Goal: Information Seeking & Learning: Learn about a topic

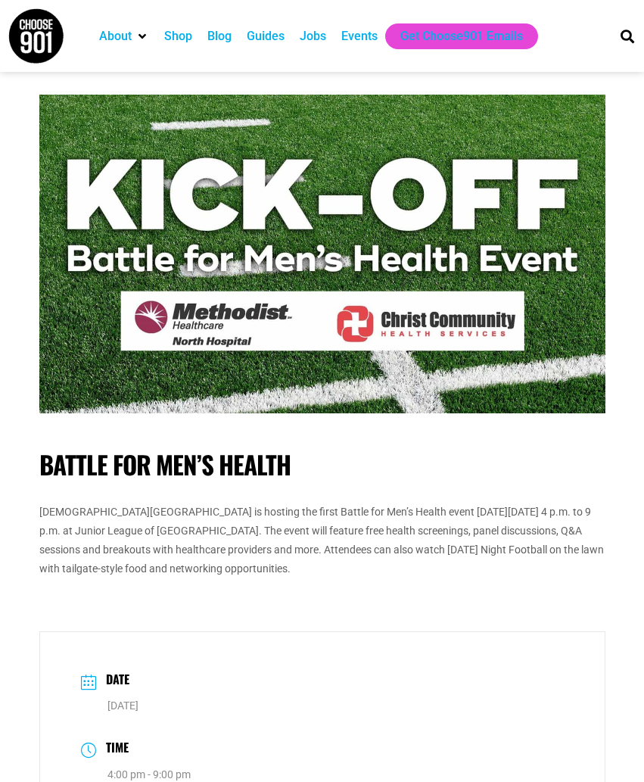
click at [366, 564] on p "Methodist North Hospital is hosting the first Battle for Men’s Health event on …" at bounding box center [322, 540] width 566 height 76
click at [377, 571] on p "Methodist North Hospital is hosting the first Battle for Men’s Health event on …" at bounding box center [322, 540] width 566 height 76
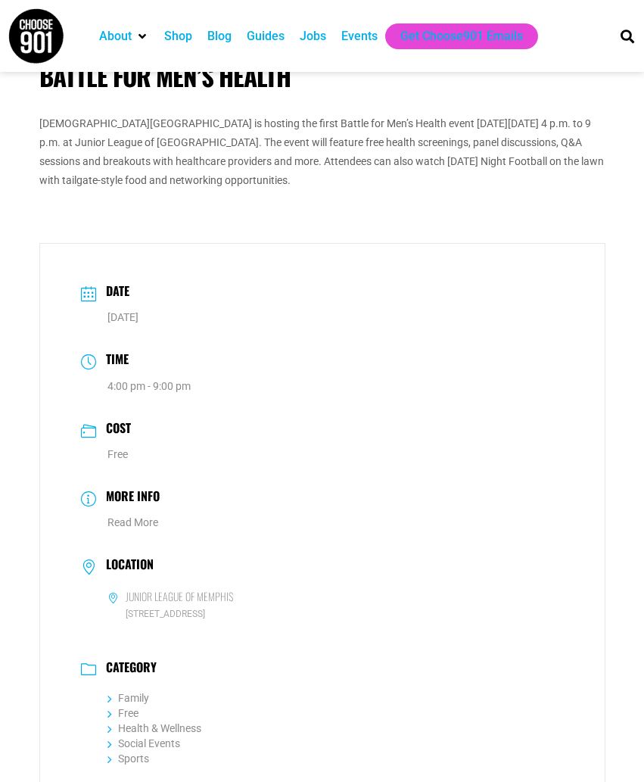
scroll to position [657, 0]
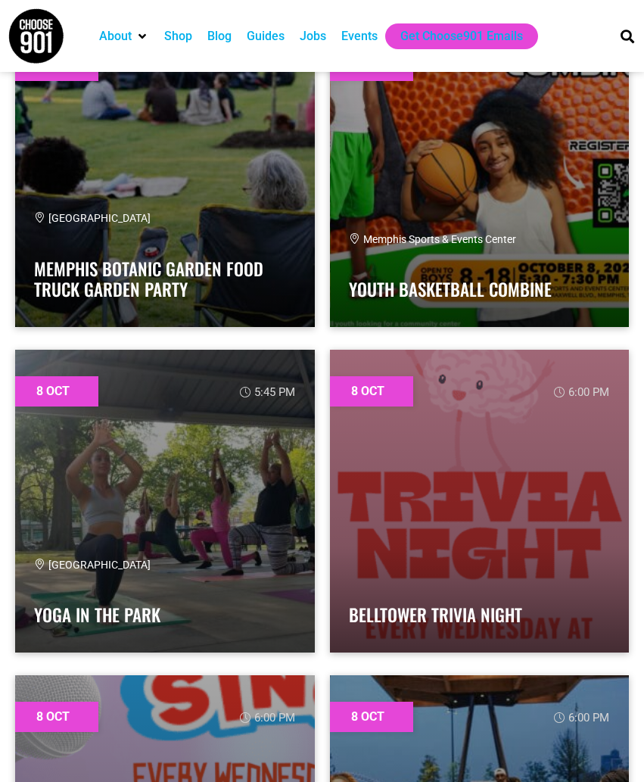
click at [322, 583] on div "8 Oct 6:00 pm Belltower Trivia Night" at bounding box center [479, 500] width 315 height 325
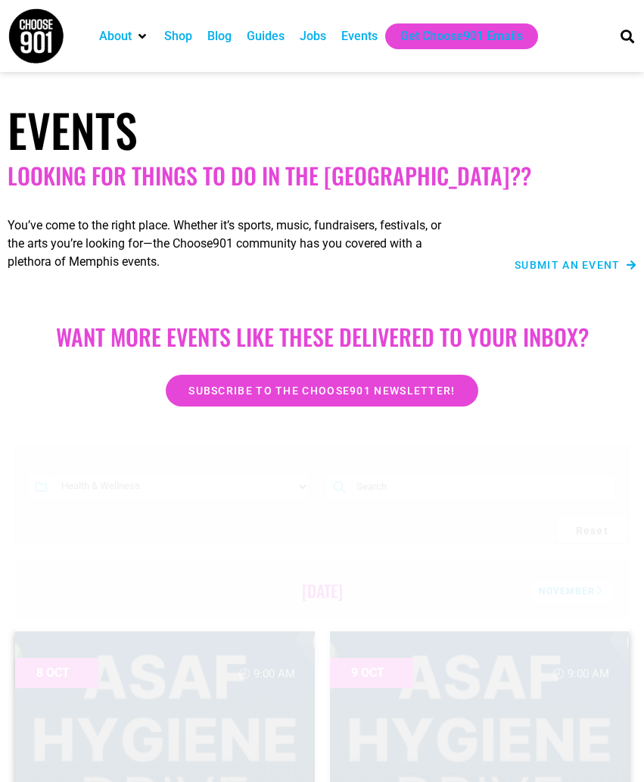
drag, startPoint x: 315, startPoint y: 521, endPoint x: 306, endPoint y: 515, distance: 11.5
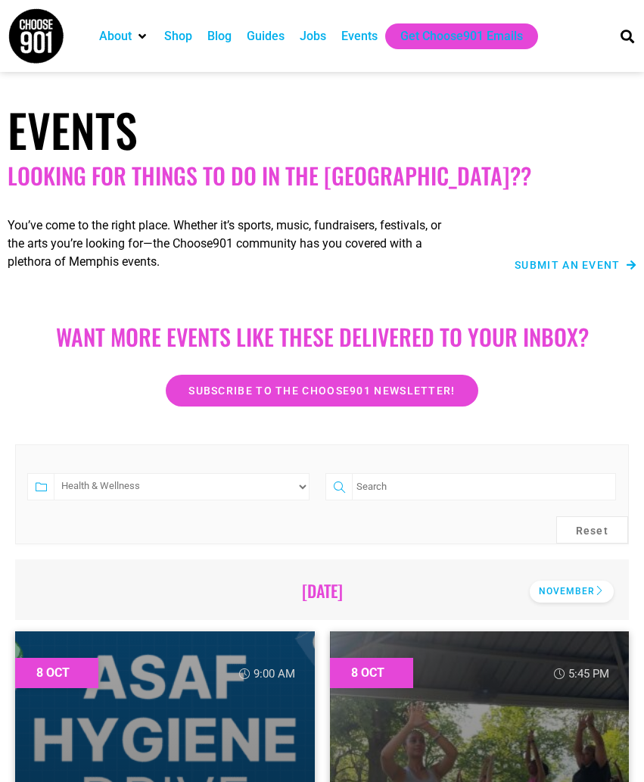
click at [546, 584] on div "November" at bounding box center [572, 591] width 84 height 22
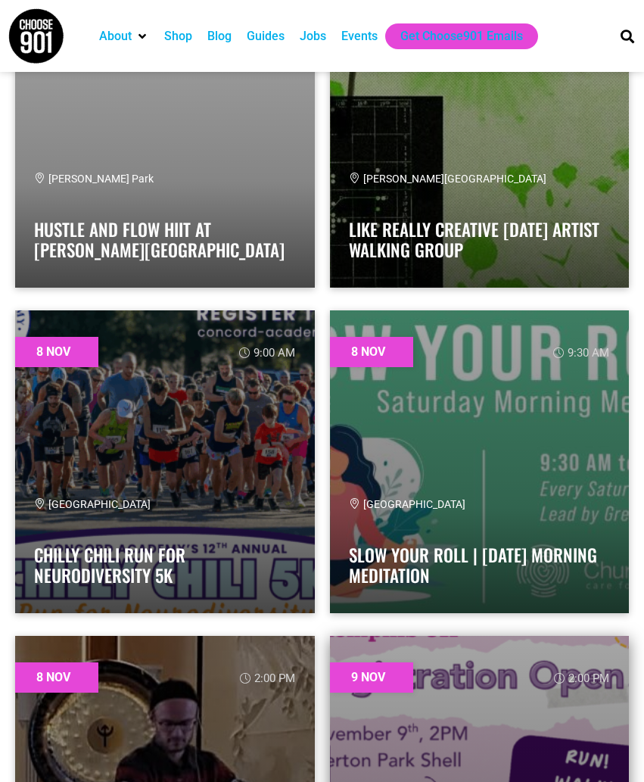
scroll to position [1750, 0]
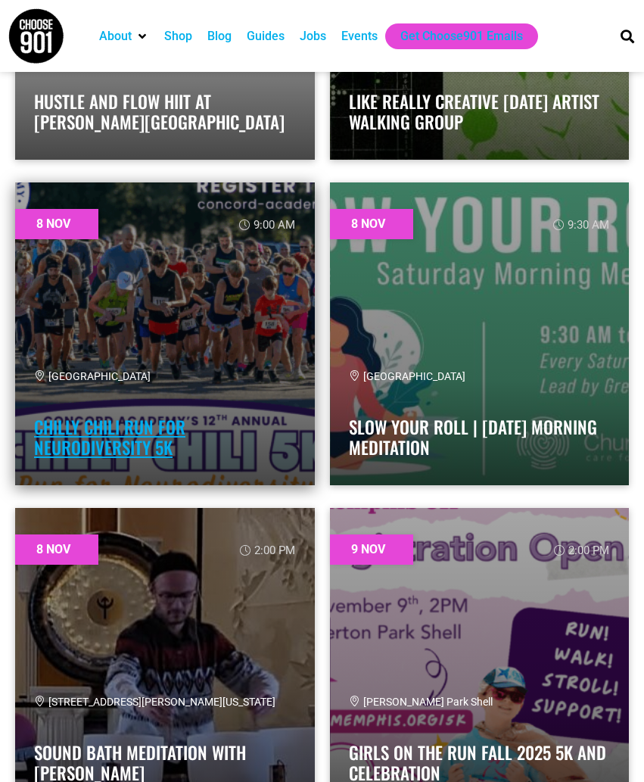
click at [149, 437] on link "Chilly Chili Run for Neurodiversity 5K" at bounding box center [109, 437] width 151 height 47
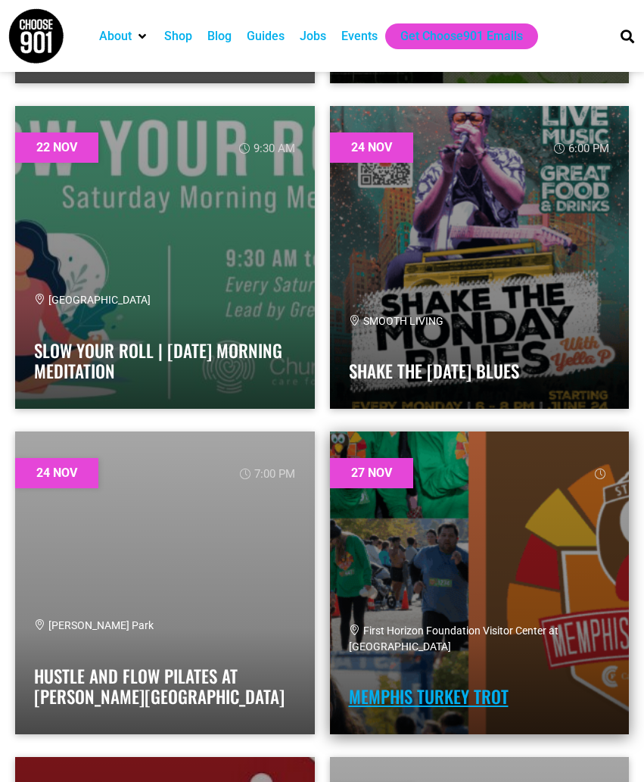
scroll to position [4572, 0]
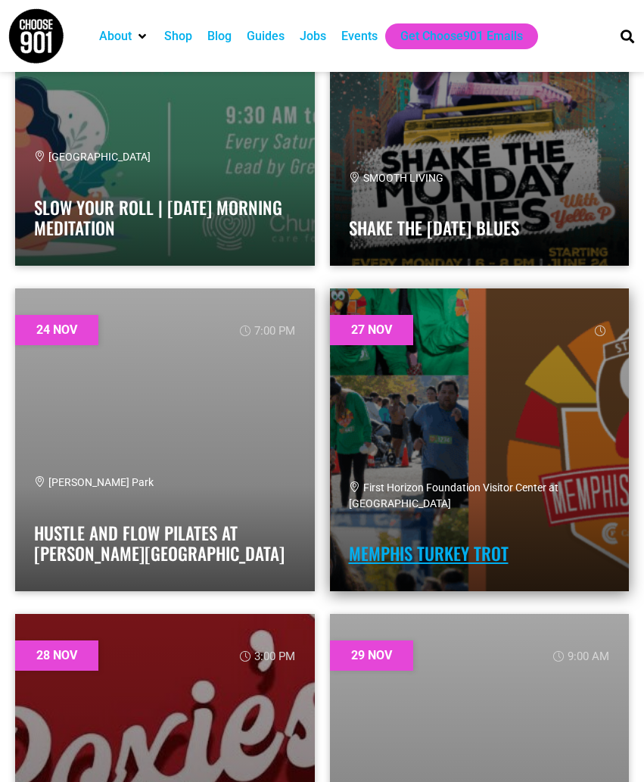
click at [399, 563] on link "Memphis Turkey Trot" at bounding box center [429, 553] width 160 height 26
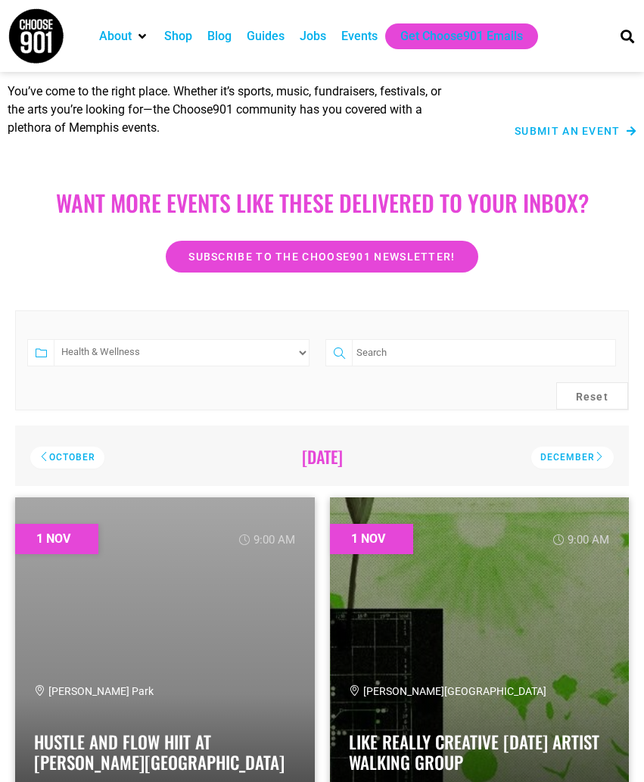
scroll to position [0, 0]
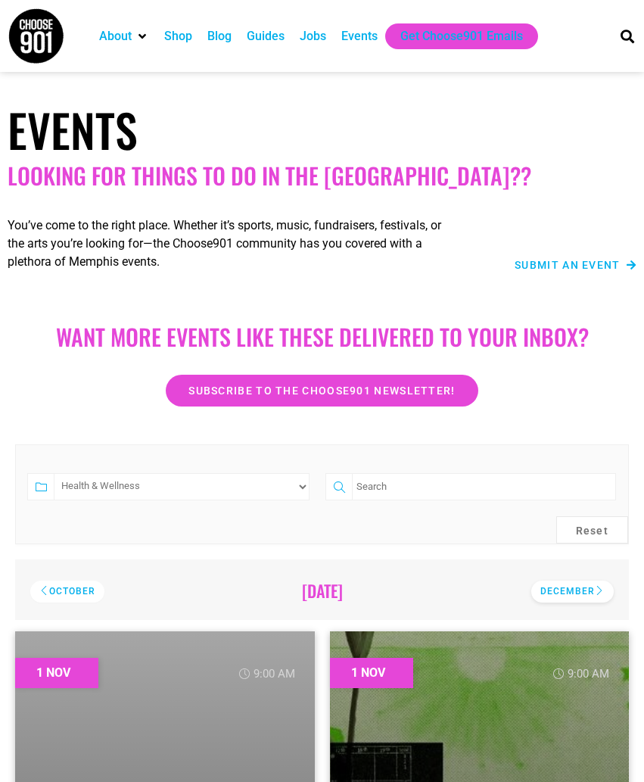
click at [588, 598] on div "December" at bounding box center [572, 591] width 82 height 22
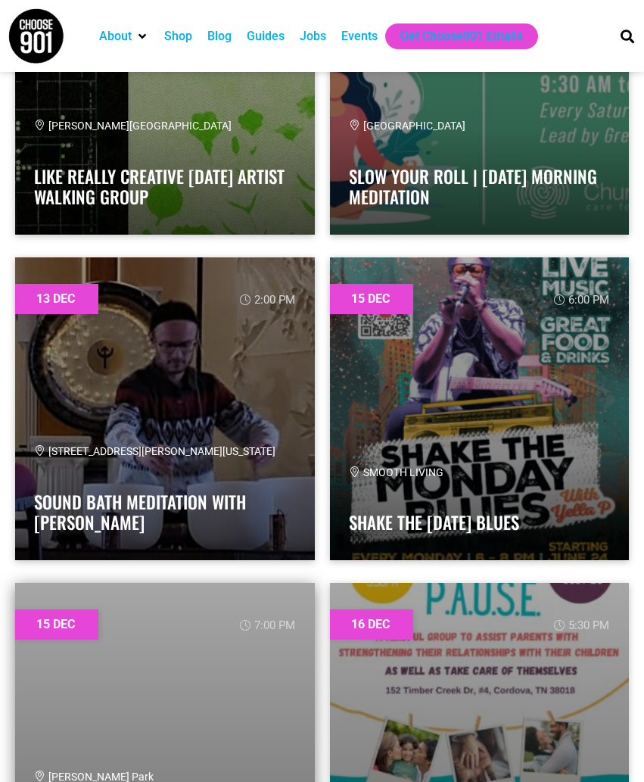
scroll to position [2599, 0]
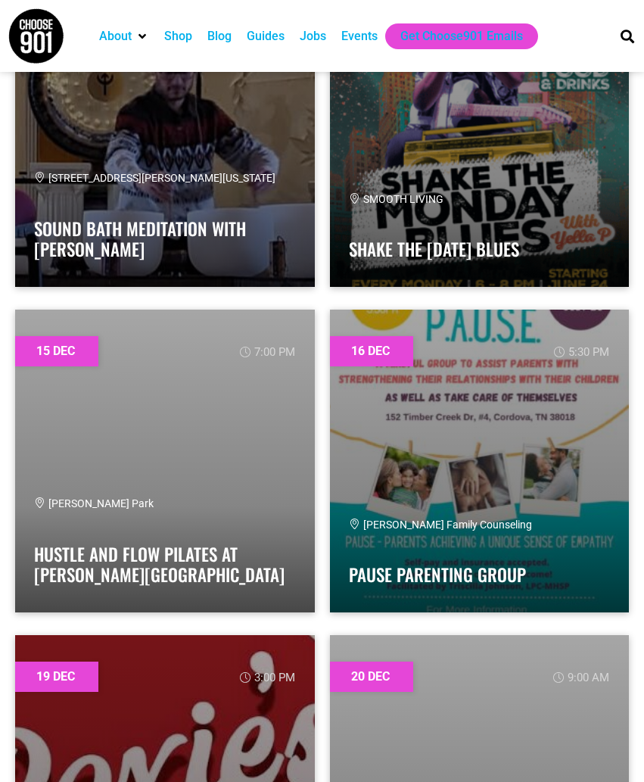
click at [322, 430] on div "16 Dec 5:30 pm Ferren Family Counseling PAUSE Parenting Group" at bounding box center [479, 460] width 315 height 325
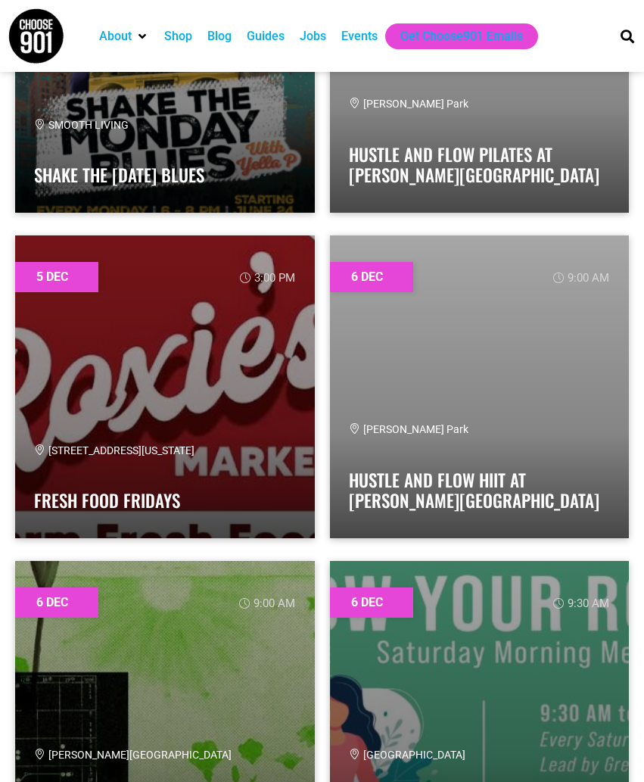
scroll to position [0, 0]
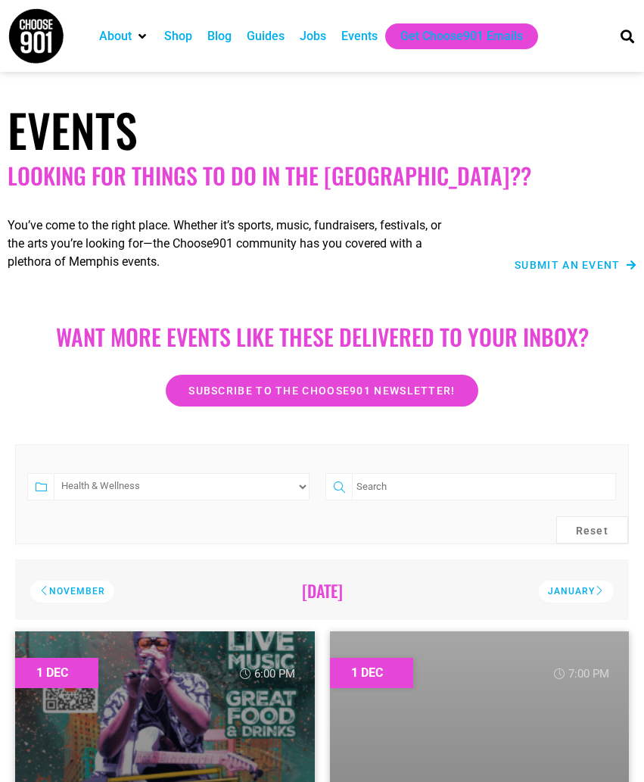
click at [563, 573] on div "October 2025 November October November 2025 December October 2025 November Octo…" at bounding box center [322, 589] width 614 height 61
click at [567, 586] on div "January" at bounding box center [576, 591] width 75 height 22
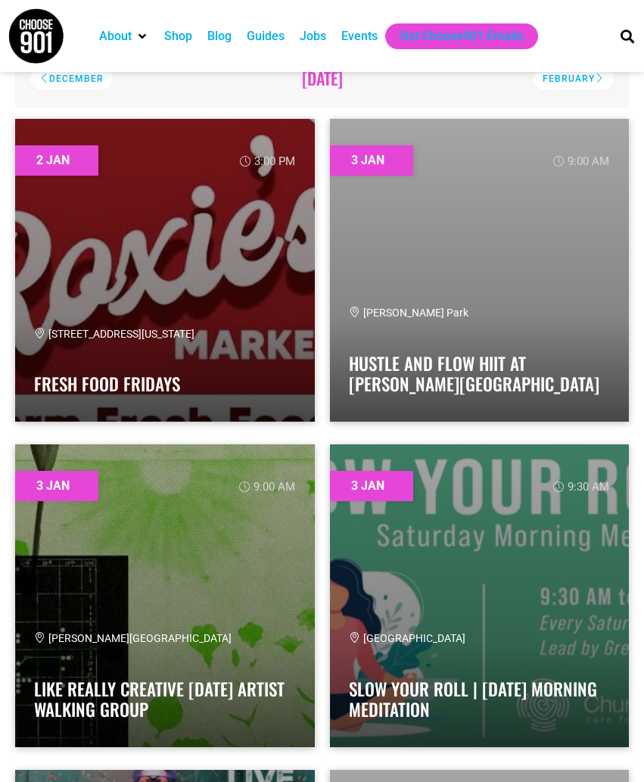
scroll to position [159, 0]
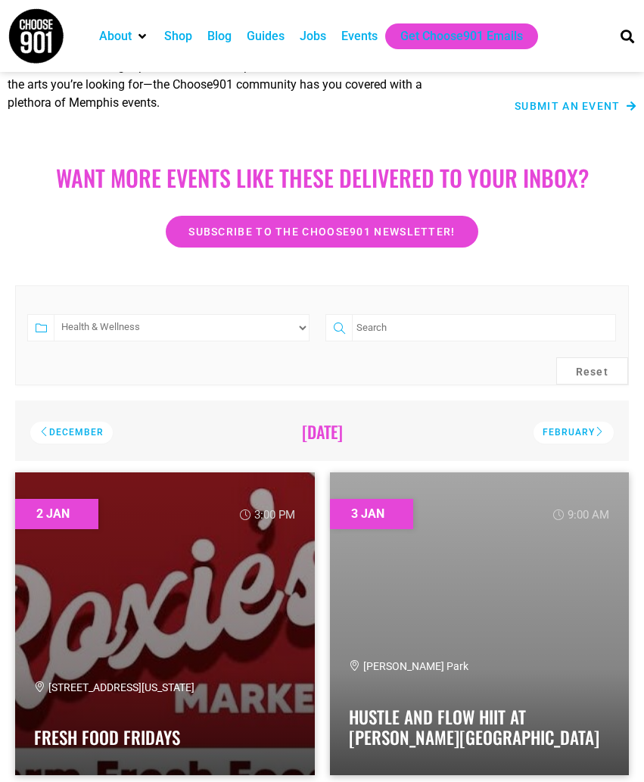
click at [576, 447] on div "October 2025 November October November 2025 December October 2025 November Octo…" at bounding box center [322, 430] width 614 height 61
click at [579, 444] on div "October 2025 November October November 2025 December October 2025 November Octo…" at bounding box center [322, 430] width 614 height 61
click at [575, 439] on div "February" at bounding box center [573, 432] width 80 height 22
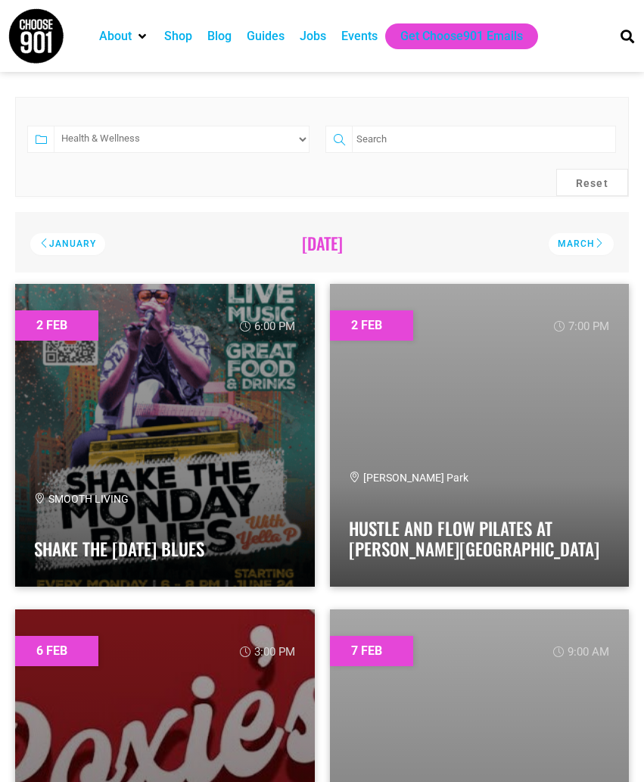
scroll to position [0, 0]
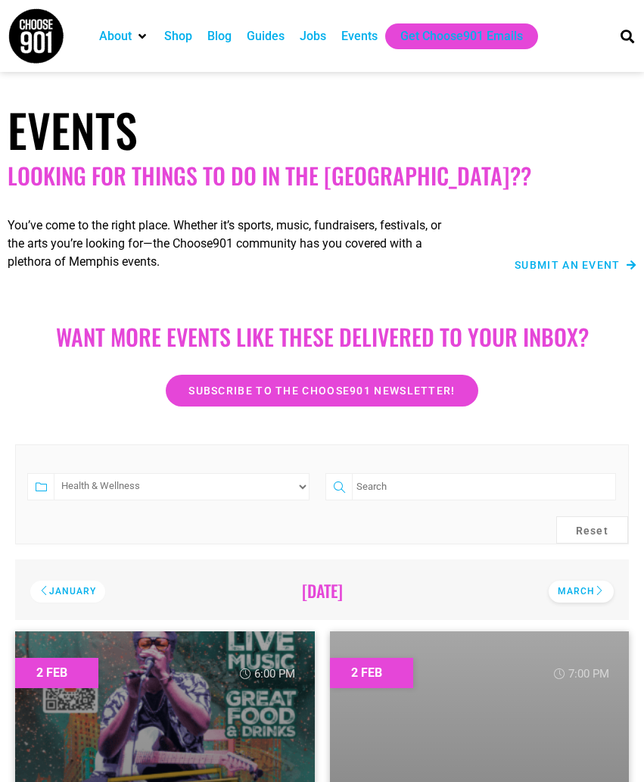
click at [580, 592] on div "March" at bounding box center [580, 591] width 65 height 22
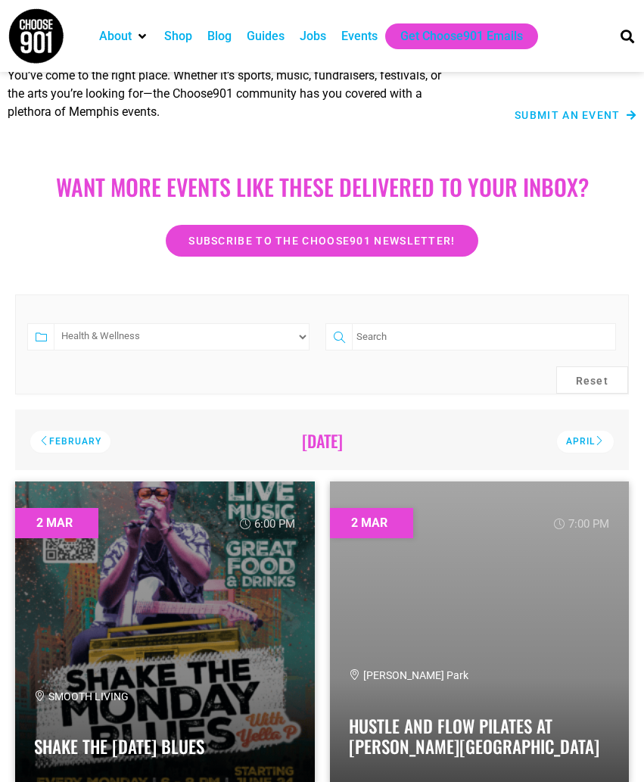
scroll to position [126, 0]
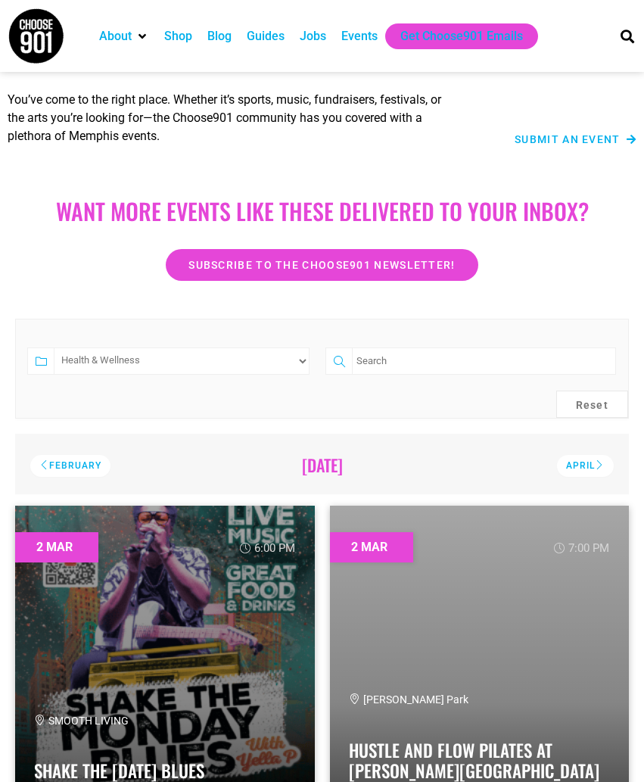
select select "2998"
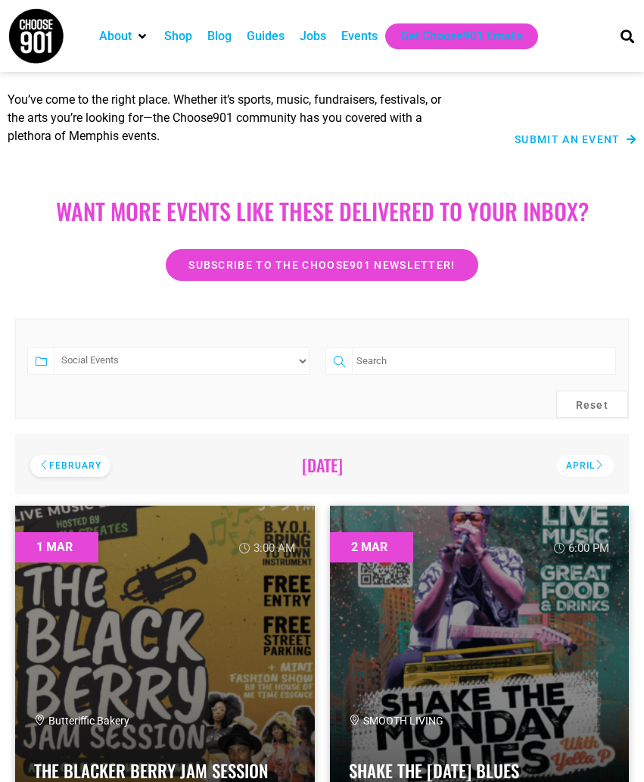
click at [50, 464] on div "February" at bounding box center [70, 466] width 80 height 22
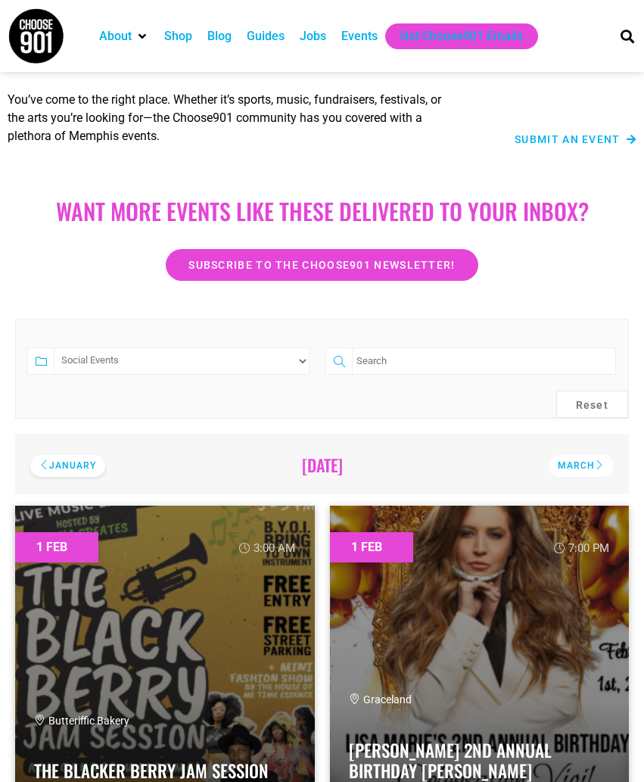
click at [50, 464] on div "January" at bounding box center [67, 466] width 75 height 22
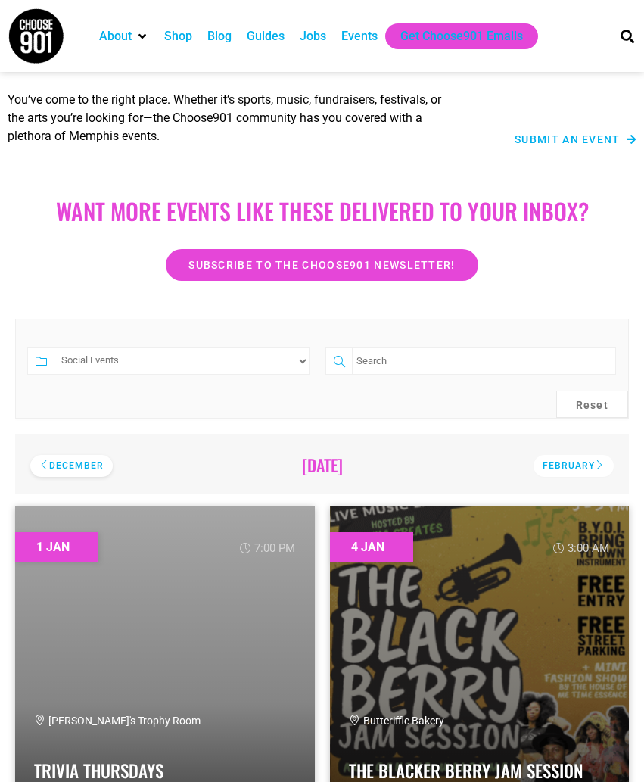
click at [54, 463] on div "December" at bounding box center [71, 466] width 82 height 22
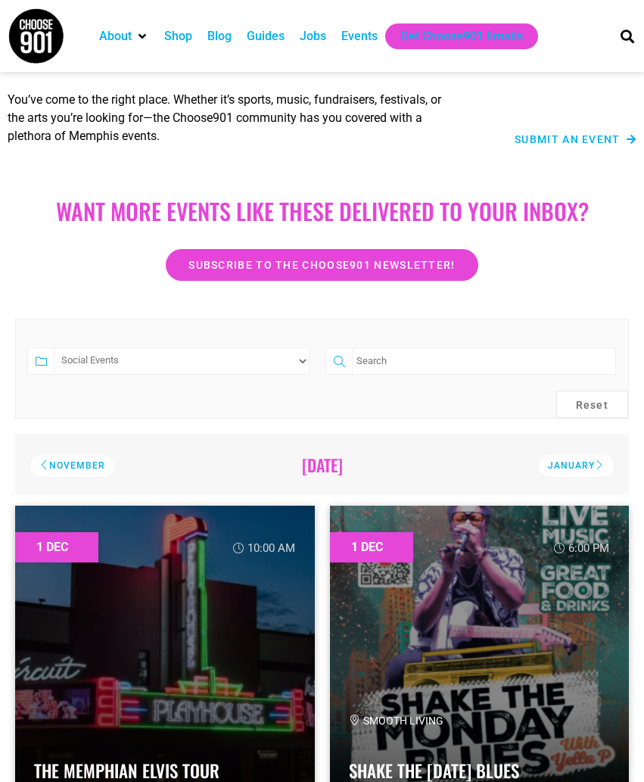
click at [53, 463] on div "November" at bounding box center [72, 466] width 84 height 22
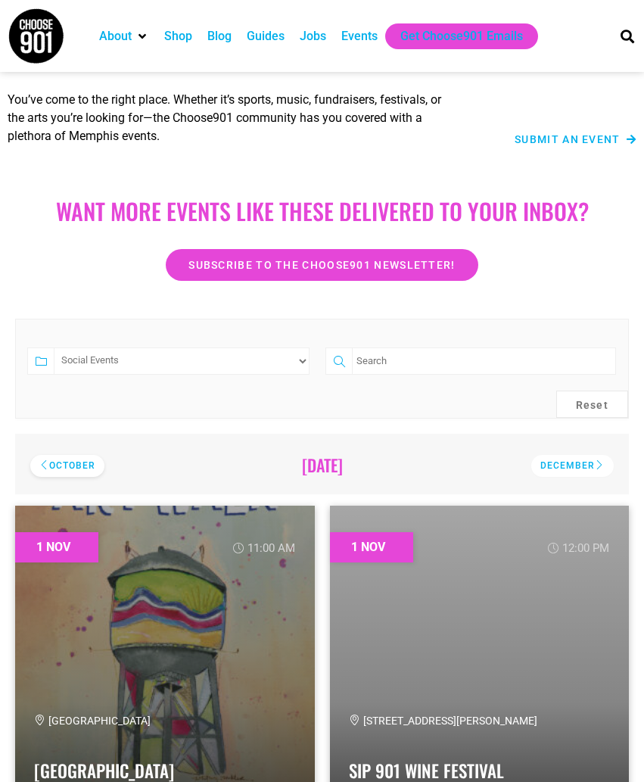
click at [53, 463] on div "October" at bounding box center [67, 466] width 74 height 22
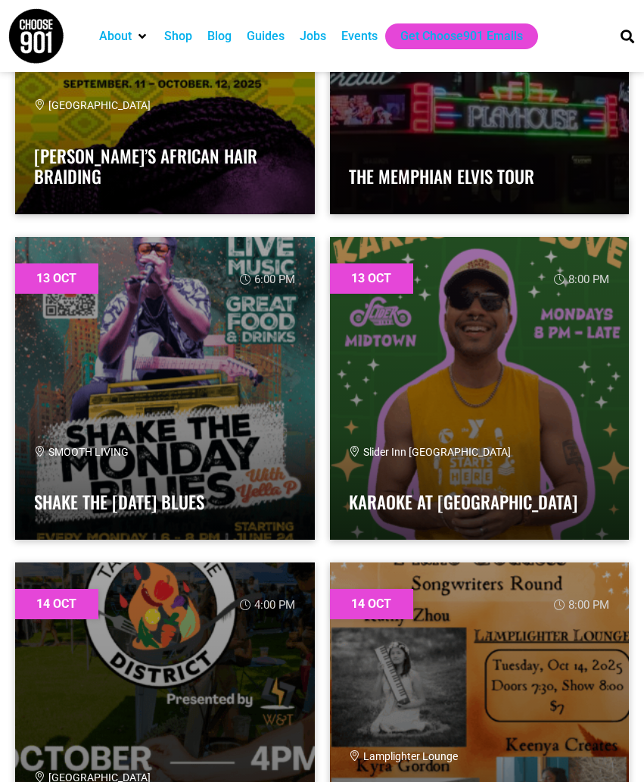
scroll to position [5067, 0]
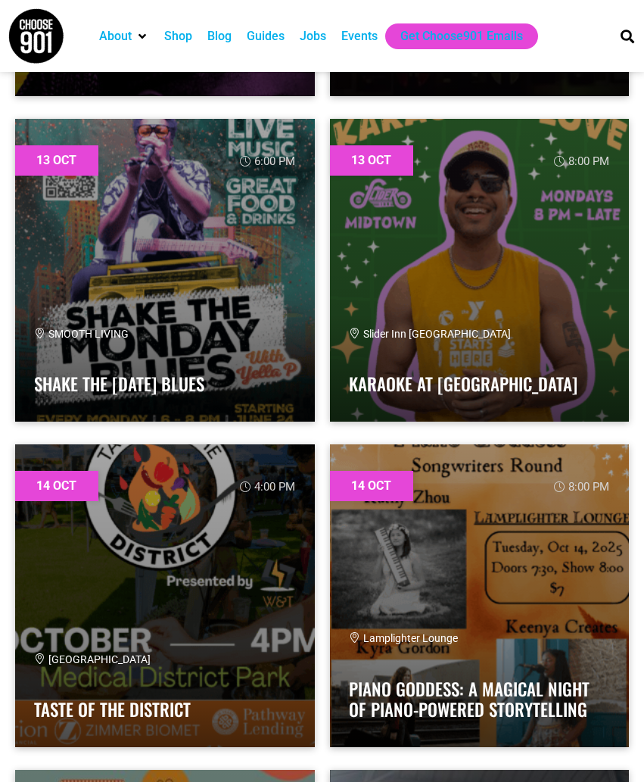
click at [319, 485] on div "14 Oct 4:00 pm Medical District Park Taste of the District" at bounding box center [165, 595] width 315 height 325
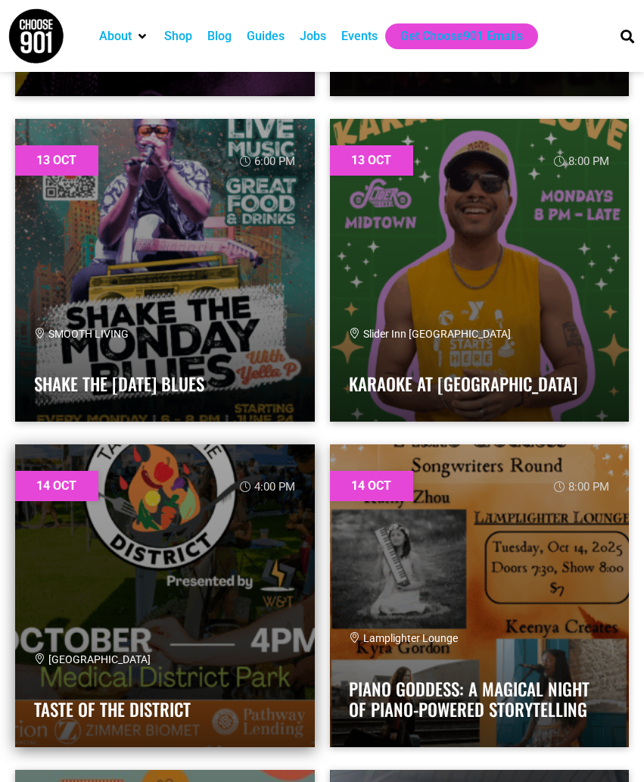
click at [219, 565] on link at bounding box center [165, 595] width 300 height 303
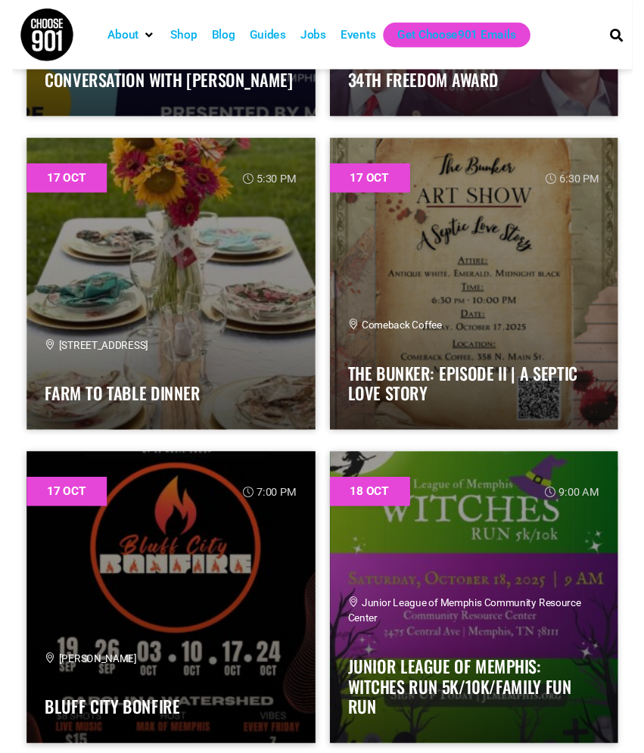
scroll to position [7384, 0]
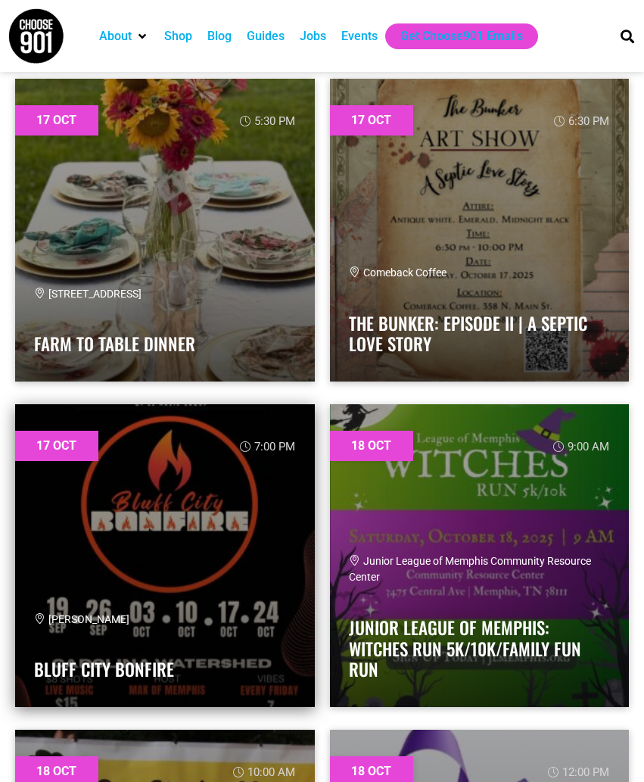
click at [227, 528] on link at bounding box center [165, 555] width 300 height 303
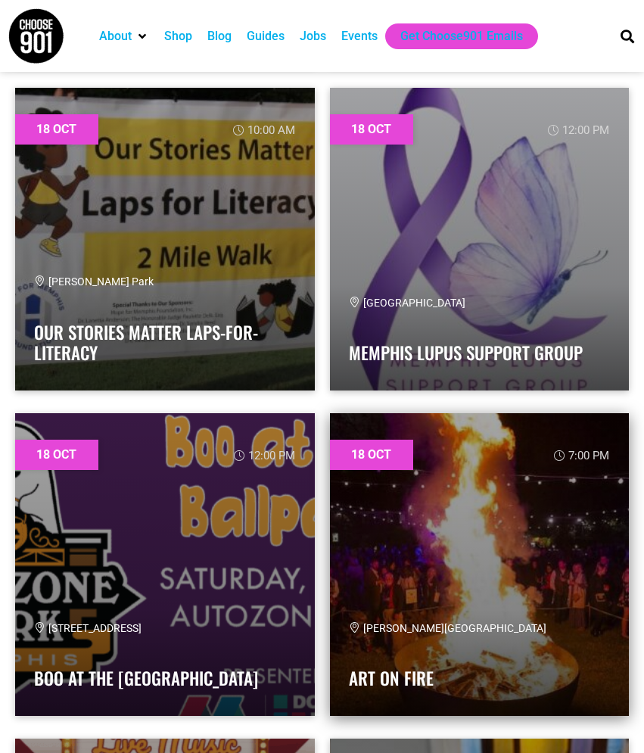
scroll to position [8094, 0]
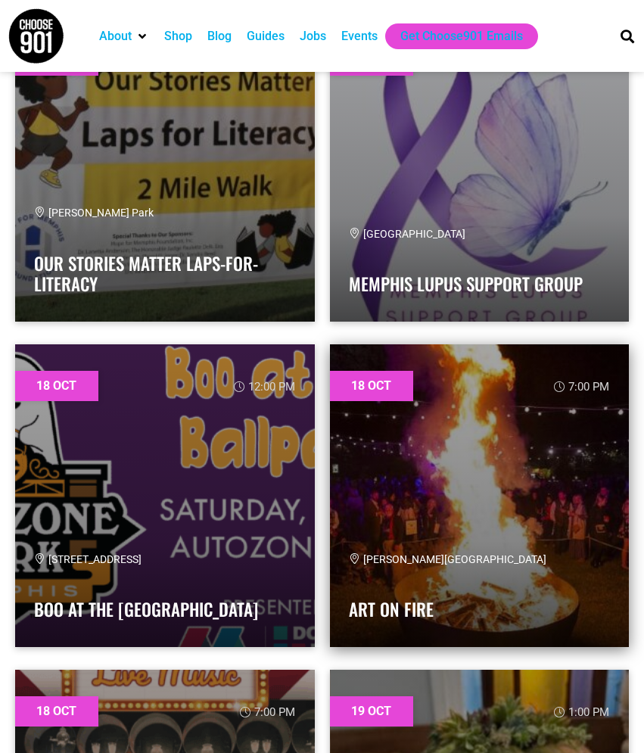
click at [382, 450] on link at bounding box center [480, 495] width 300 height 303
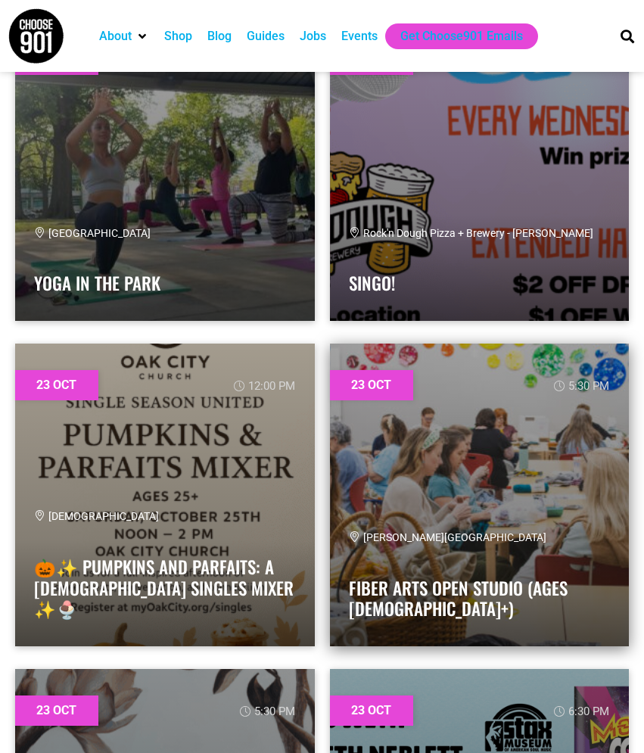
scroll to position [9853, 0]
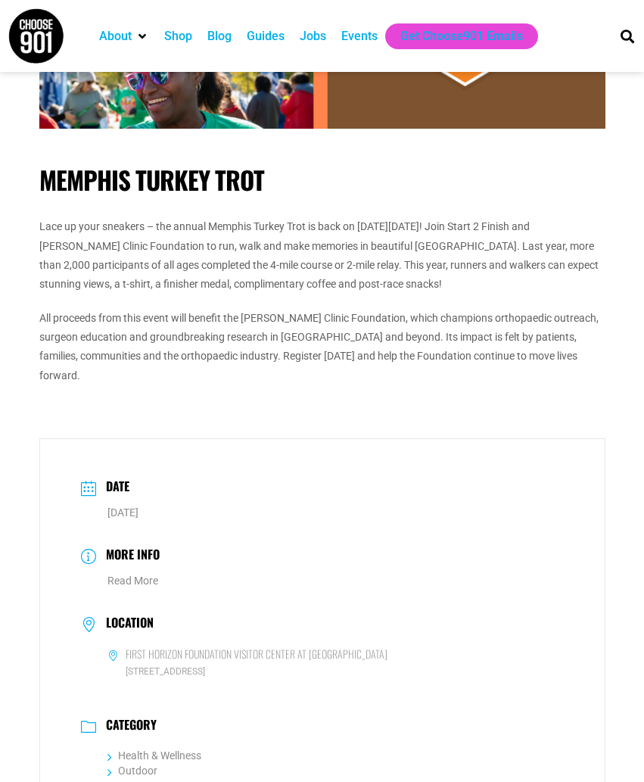
scroll to position [287, 0]
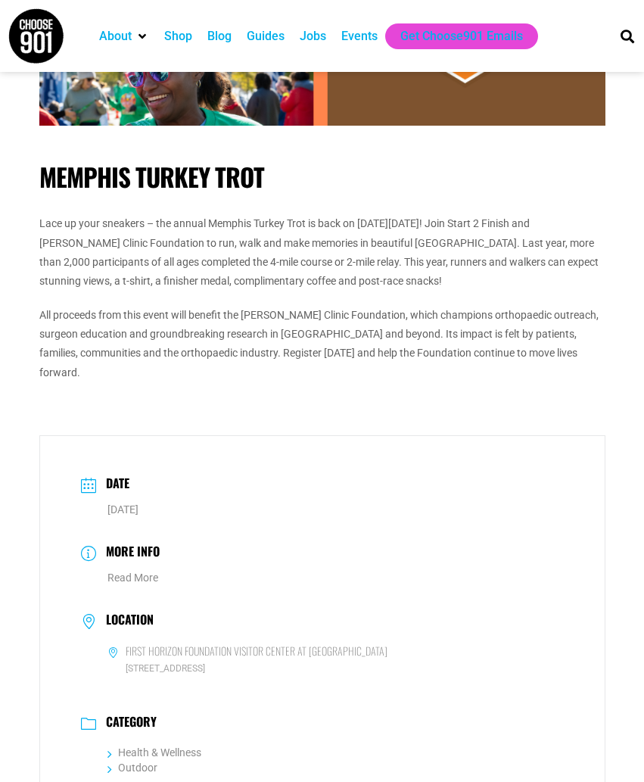
click at [135, 568] on dd "Read More" at bounding box center [322, 577] width 483 height 19
click at [135, 571] on link "Read More" at bounding box center [132, 577] width 51 height 12
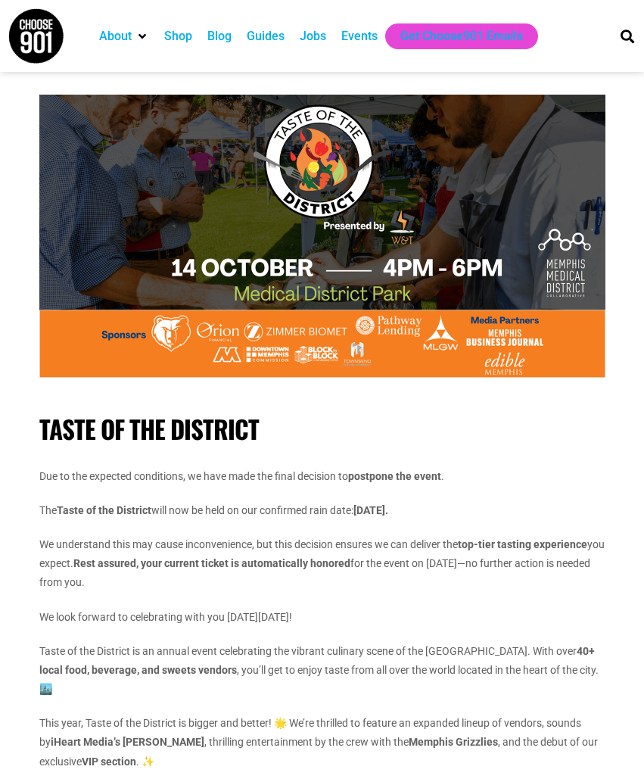
click at [353, 581] on p "We understand this may cause inconvenience, but this decision ensures we can de…" at bounding box center [322, 563] width 566 height 57
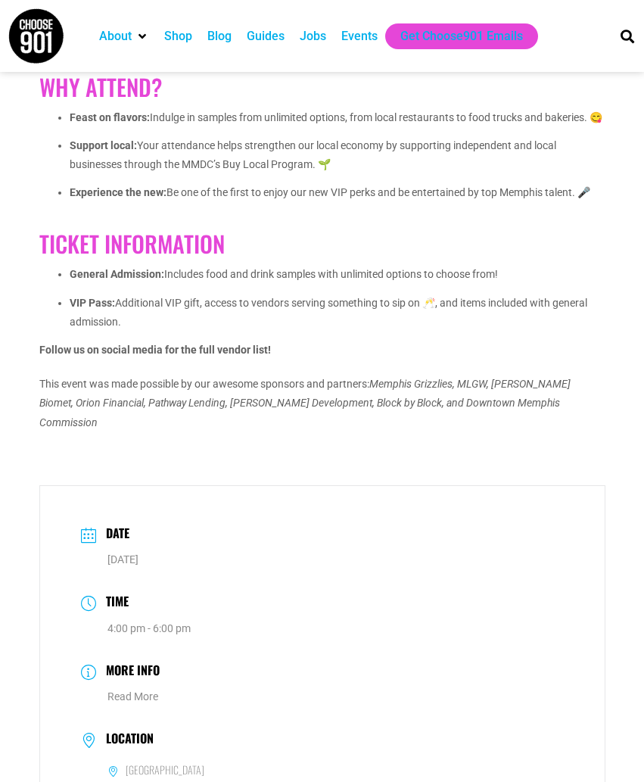
scroll to position [774, 0]
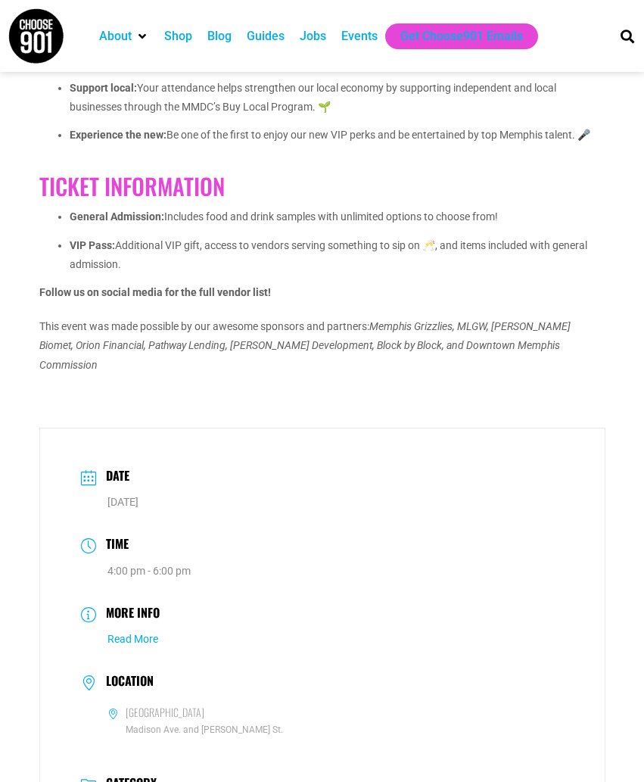
click at [136, 632] on link "Read More" at bounding box center [132, 638] width 51 height 12
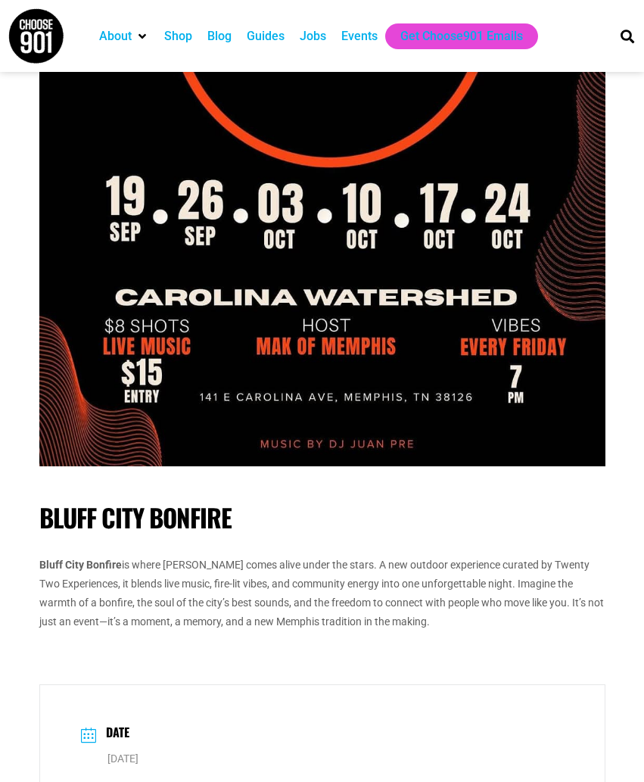
scroll to position [359, 0]
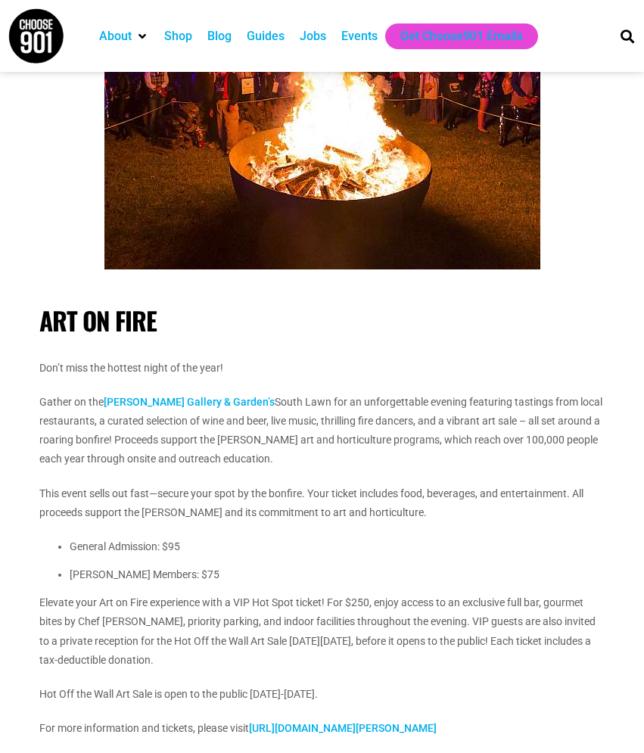
scroll to position [281, 0]
